Goal: Task Accomplishment & Management: Use online tool/utility

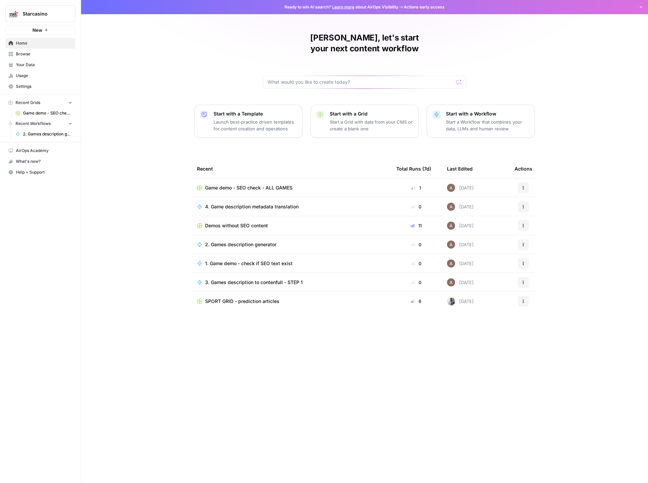
click at [246, 222] on span "Demos without SEO content" at bounding box center [236, 225] width 63 height 7
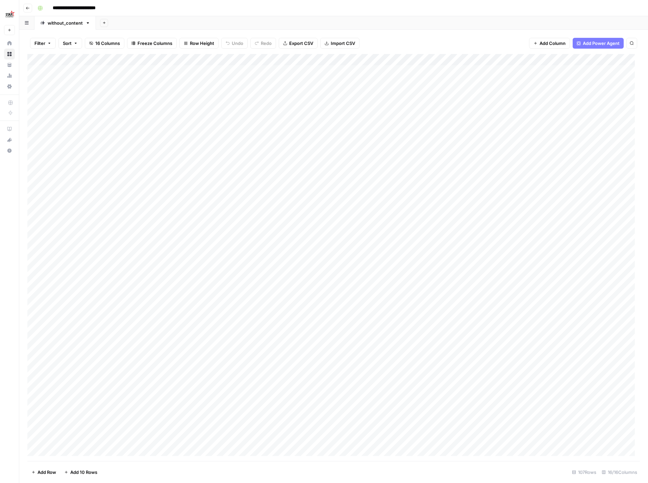
click at [387, 60] on div "Add Column" at bounding box center [333, 257] width 612 height 407
click at [431, 25] on div "Add Sheet" at bounding box center [372, 23] width 552 height 14
click at [34, 209] on div "Add Column" at bounding box center [333, 257] width 612 height 407
click at [34, 220] on div "Add Column" at bounding box center [333, 257] width 612 height 407
click at [36, 237] on div "Add Column" at bounding box center [333, 257] width 612 height 407
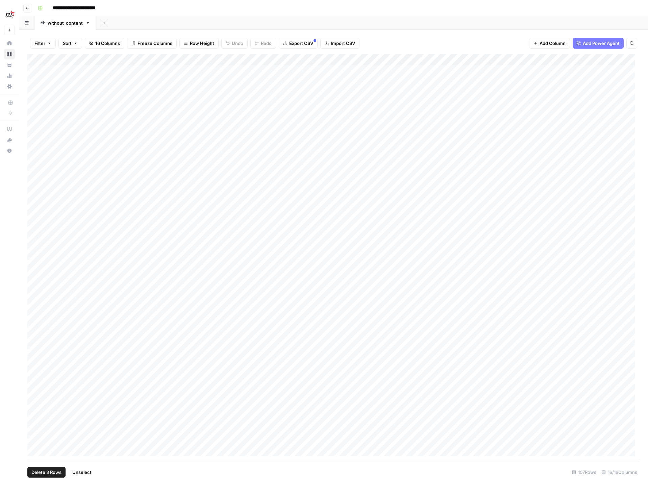
click at [35, 235] on div "Add Column" at bounding box center [333, 257] width 612 height 407
click at [36, 244] on div "Add Column" at bounding box center [333, 257] width 612 height 407
click at [33, 257] on div "Add Column" at bounding box center [333, 257] width 612 height 407
click at [35, 264] on div "Add Column" at bounding box center [333, 257] width 612 height 407
click at [36, 277] on div "Add Column" at bounding box center [333, 257] width 612 height 407
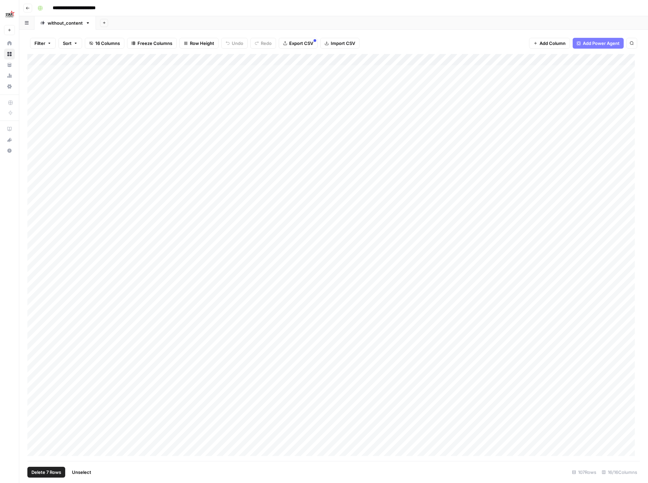
click at [32, 289] on div "Add Column" at bounding box center [333, 257] width 612 height 407
click at [35, 303] on div "Add Column" at bounding box center [333, 257] width 612 height 407
click at [35, 313] on div "Add Column" at bounding box center [333, 257] width 612 height 407
click at [387, 60] on div "Add Column" at bounding box center [333, 257] width 612 height 407
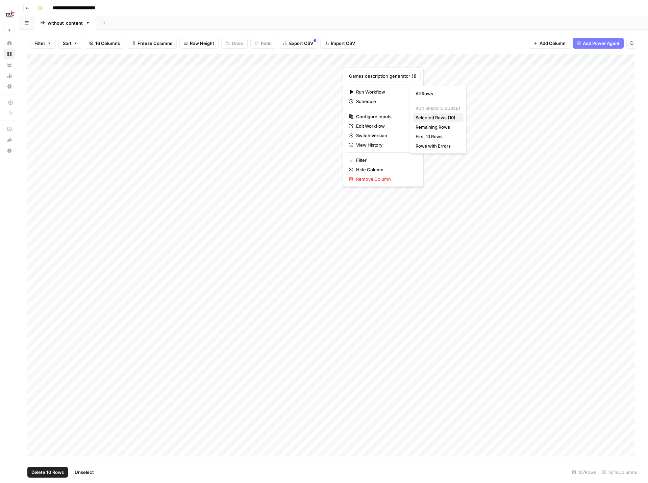
click at [433, 116] on span "Selected Rows (10)" at bounding box center [436, 117] width 43 height 7
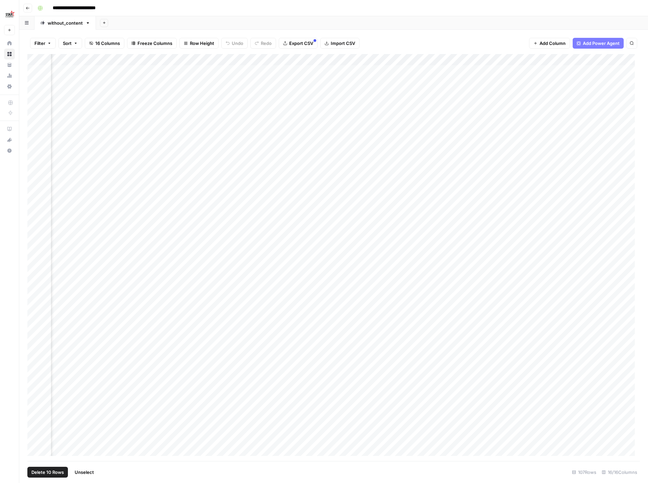
scroll to position [0, 411]
click at [338, 59] on div "Add Column" at bounding box center [333, 257] width 612 height 407
click at [257, 243] on div "Add Column" at bounding box center [333, 257] width 612 height 407
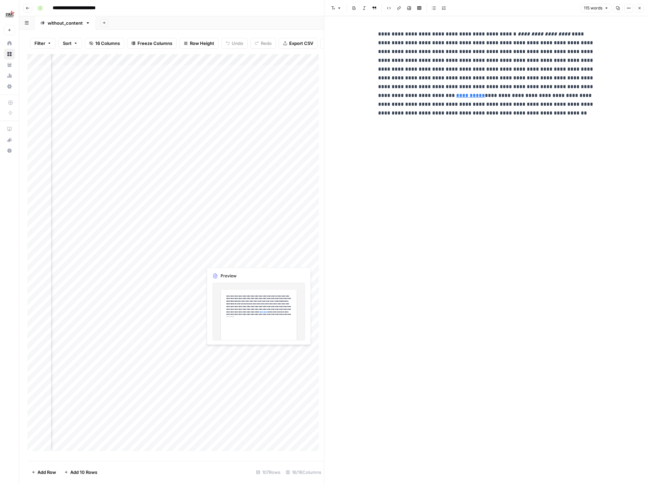
click at [234, 259] on div "Add Column" at bounding box center [175, 255] width 296 height 402
click at [256, 259] on div "Add Column" at bounding box center [175, 255] width 296 height 402
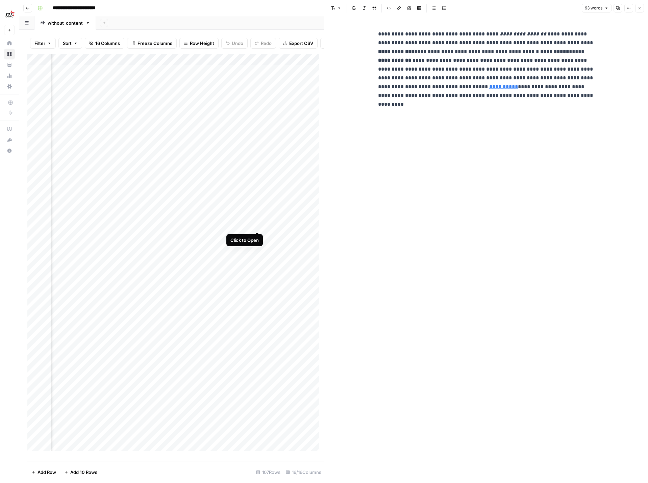
click at [256, 225] on div "Add Column" at bounding box center [175, 255] width 296 height 402
click at [256, 166] on div "Add Column" at bounding box center [175, 255] width 296 height 402
click at [257, 155] on div "Add Column" at bounding box center [175, 255] width 296 height 402
click at [258, 144] on div "Add Column" at bounding box center [175, 255] width 296 height 402
click at [257, 132] on div "Add Column" at bounding box center [175, 255] width 296 height 402
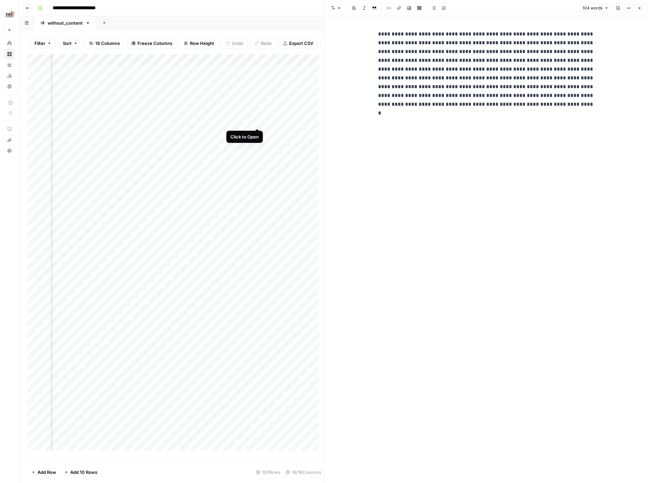
click at [257, 121] on div "Add Column" at bounding box center [175, 255] width 296 height 402
click at [257, 109] on div "Add Column" at bounding box center [175, 255] width 296 height 402
click at [258, 97] on div "Add Column" at bounding box center [175, 255] width 296 height 402
click at [258, 87] on div "Add Column" at bounding box center [175, 255] width 296 height 402
click at [257, 75] on div "Add Column" at bounding box center [175, 255] width 296 height 402
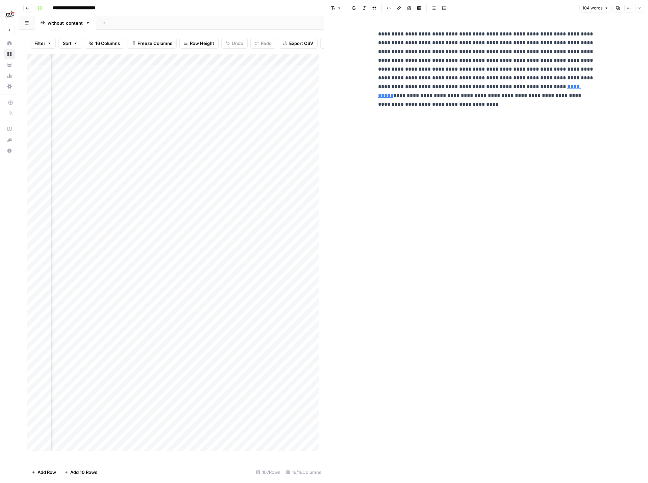
click at [256, 317] on div "Add Column" at bounding box center [175, 255] width 296 height 402
click at [258, 306] on div "Add Column" at bounding box center [175, 255] width 296 height 402
click at [293, 264] on div "Add Column" at bounding box center [175, 255] width 296 height 402
click at [294, 253] on div "Add Column" at bounding box center [175, 255] width 296 height 402
